Goal: Information Seeking & Learning: Learn about a topic

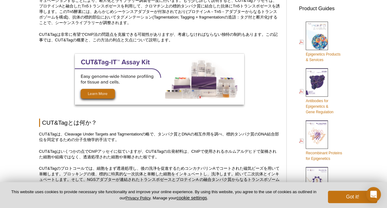
scroll to position [257, 0]
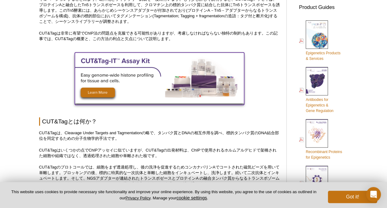
click at [90, 95] on img at bounding box center [159, 77] width 169 height 51
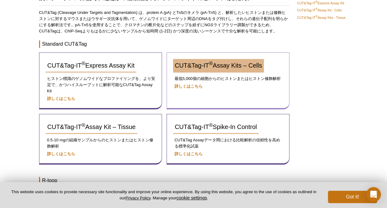
scroll to position [63, 0]
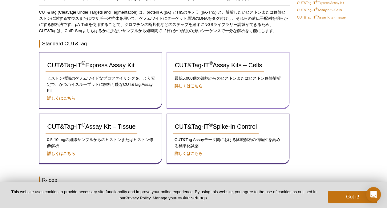
click at [183, 83] on p "詳しくはこちら" at bounding box center [228, 86] width 110 height 6
click at [182, 87] on strong "詳しくはこちら" at bounding box center [189, 85] width 28 height 5
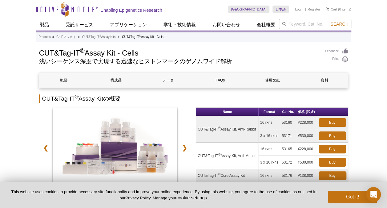
click at [172, 57] on h1 "CUT&Tag-IT ® Assay Kit - Cells" at bounding box center [179, 52] width 280 height 9
